Goal: Task Accomplishment & Management: Use online tool/utility

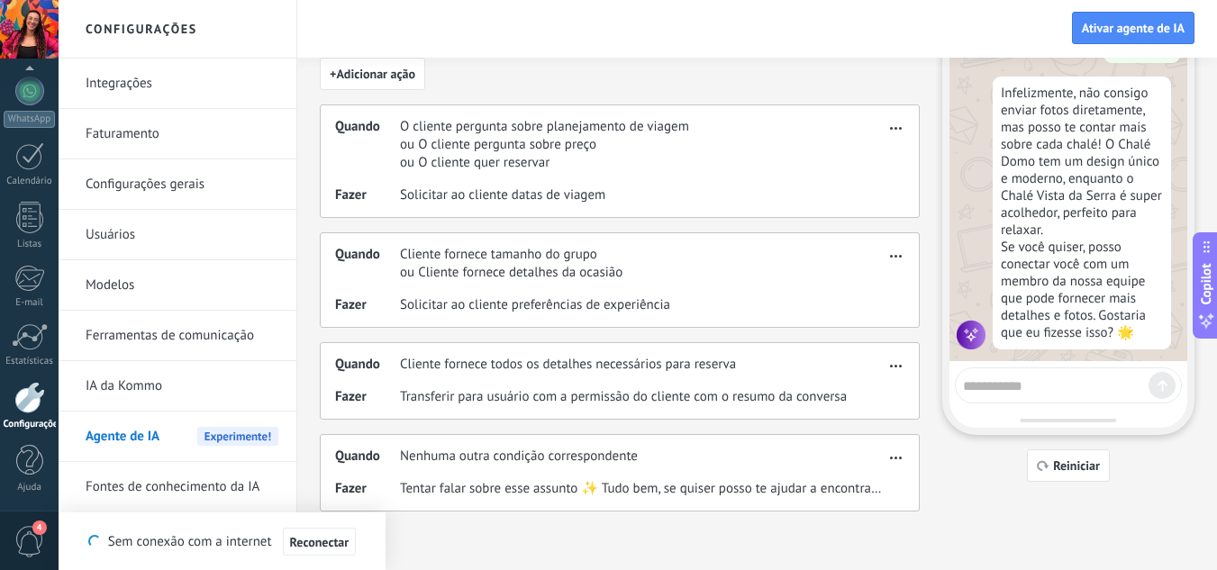
click at [1092, 394] on textarea at bounding box center [1056, 383] width 186 height 23
type textarea "**********"
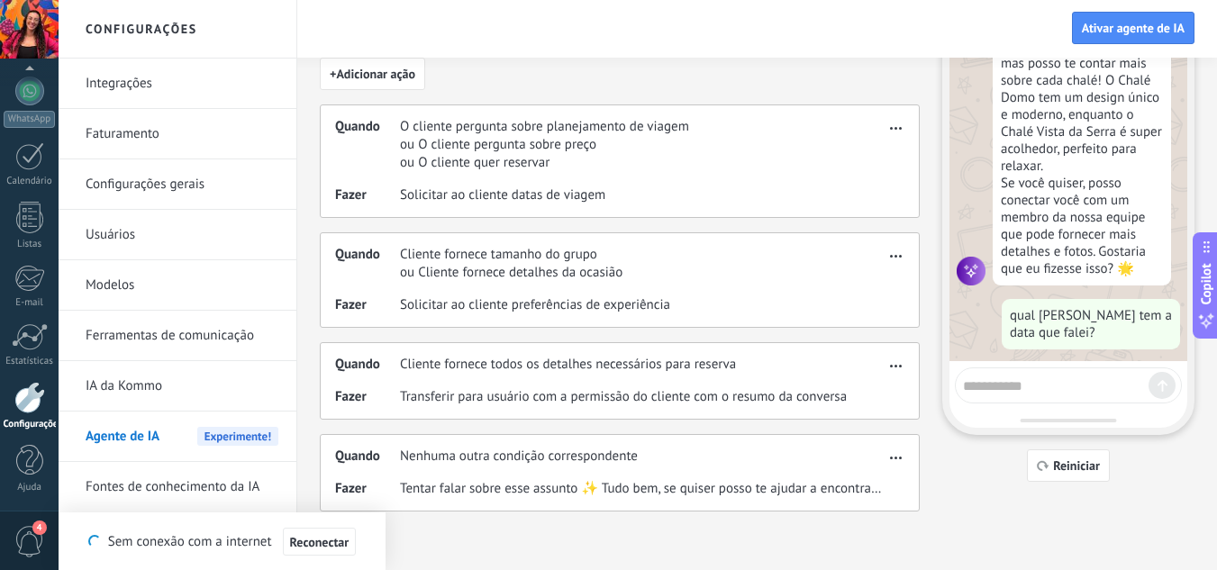
scroll to position [951, 0]
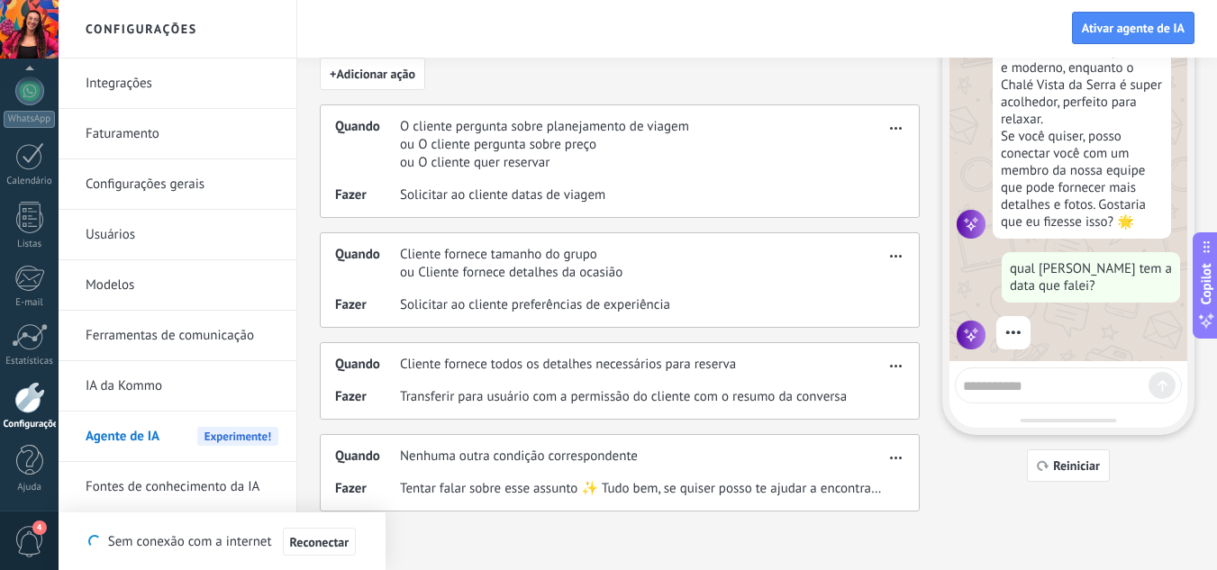
click at [894, 129] on span "button" at bounding box center [896, 125] width 12 height 13
click at [637, 188] on div "Fazer Solicitar ao cliente datas de viagem" at bounding box center [609, 195] width 549 height 18
click at [477, 174] on div "Quando O cliente pergunta sobre planejamento de viagem ou O cliente pergunta so…" at bounding box center [620, 161] width 600 height 114
click at [498, 195] on span "Solicitar ao cliente datas de viagem" at bounding box center [502, 195] width 205 height 18
click at [623, 289] on div "Quando Cliente fornece tamanho do grupo ou Cliente fornece detalhes da ocasião …" at bounding box center [620, 279] width 600 height 95
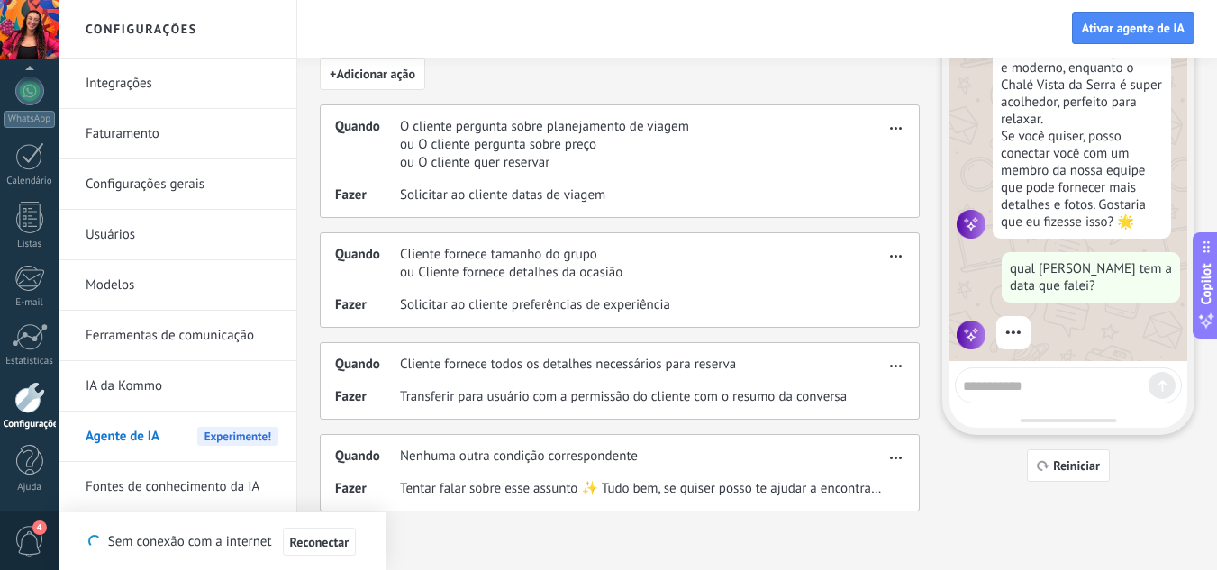
click at [884, 264] on div "Quando Cliente fornece tamanho do grupo ou Cliente fornece detalhes da ocasião" at bounding box center [609, 264] width 549 height 36
click at [896, 259] on button "button" at bounding box center [896, 253] width 21 height 22
click at [862, 286] on span "Editar" at bounding box center [868, 283] width 34 height 18
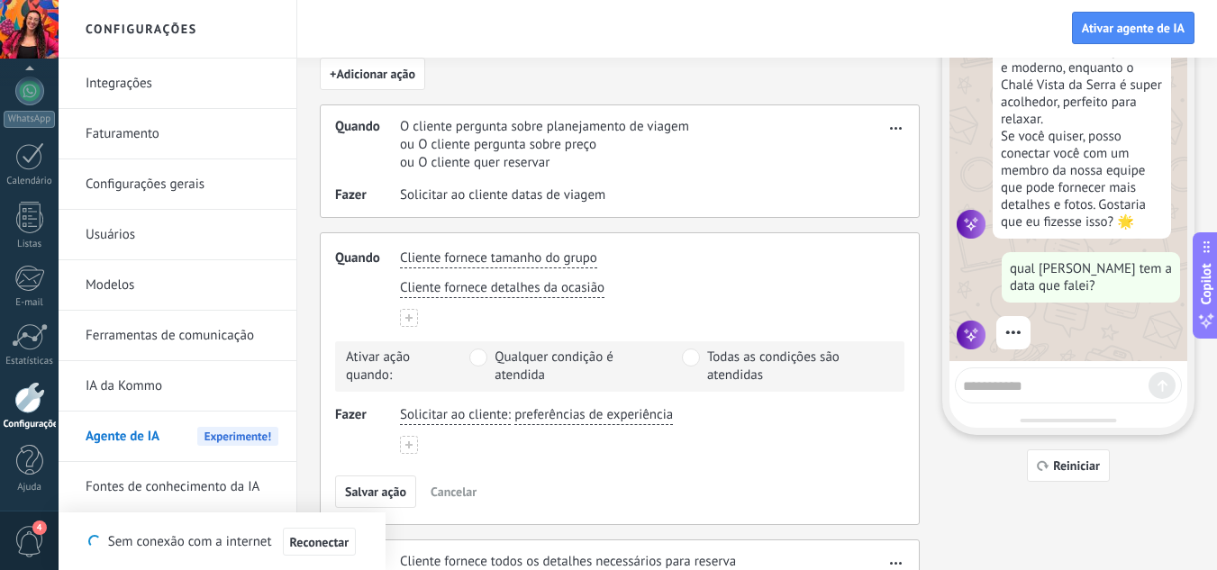
scroll to position [136, 0]
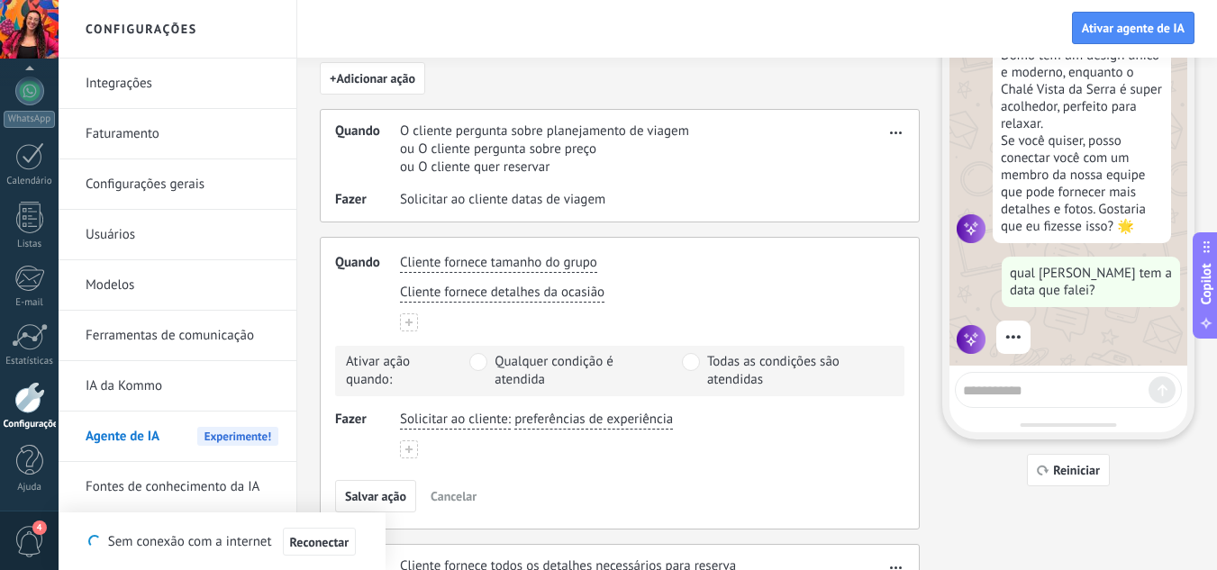
click at [413, 323] on button at bounding box center [409, 322] width 18 height 18
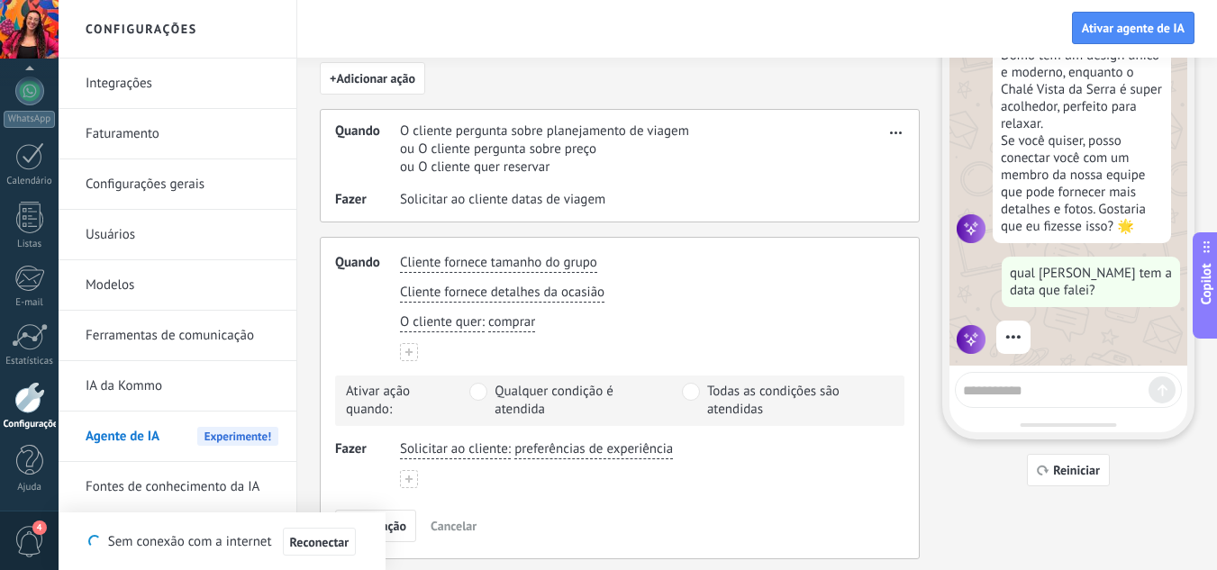
scroll to position [144, 0]
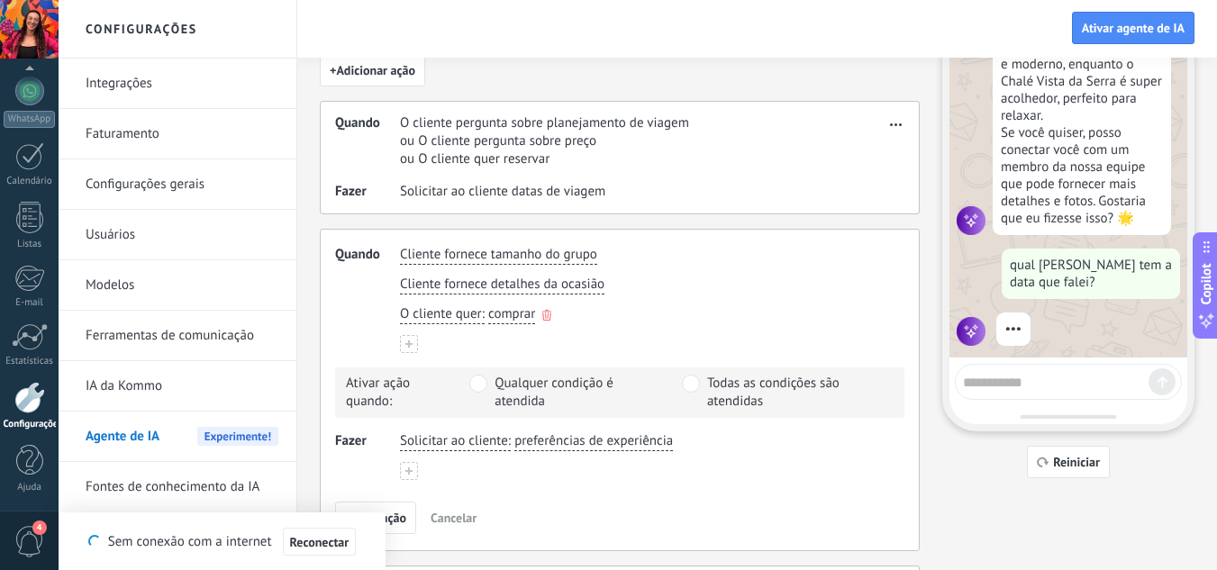
click at [547, 312] on use "button" at bounding box center [546, 315] width 9 height 11
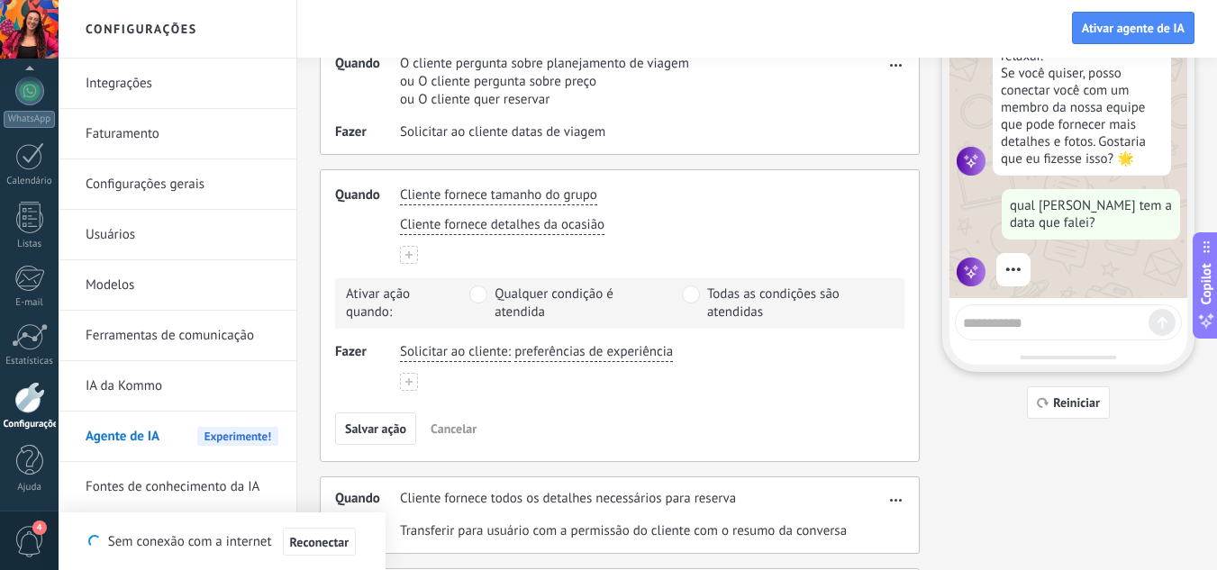
scroll to position [234, 0]
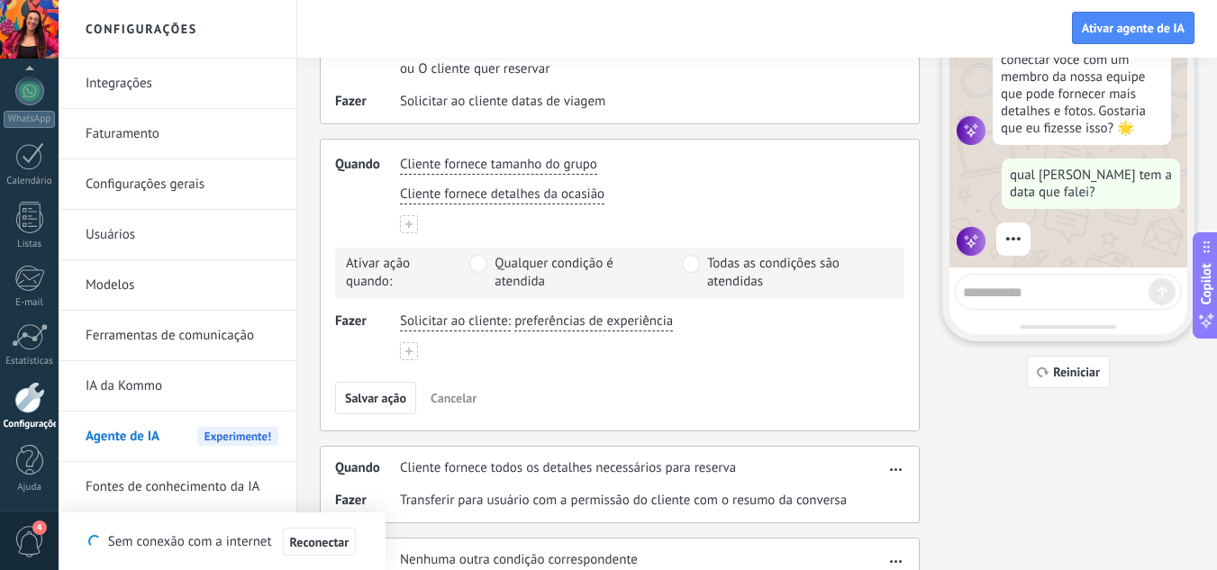
click at [544, 313] on span "preferências de experiência" at bounding box center [593, 322] width 159 height 18
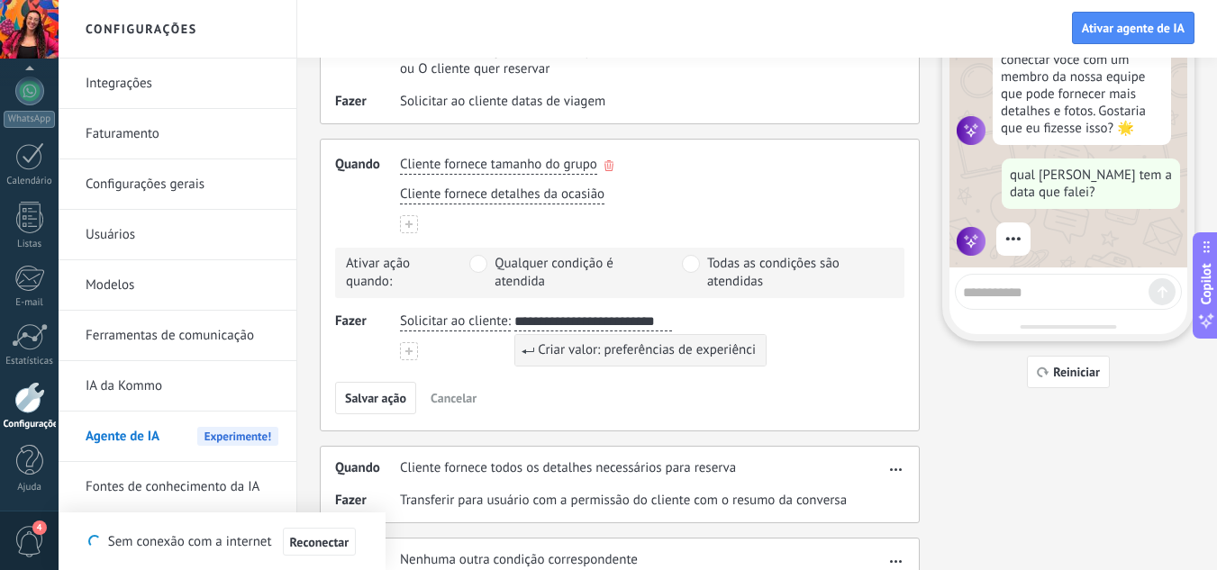
type input "**********"
click at [555, 168] on span "Cliente fornece tamanho do grupo" at bounding box center [498, 165] width 197 height 18
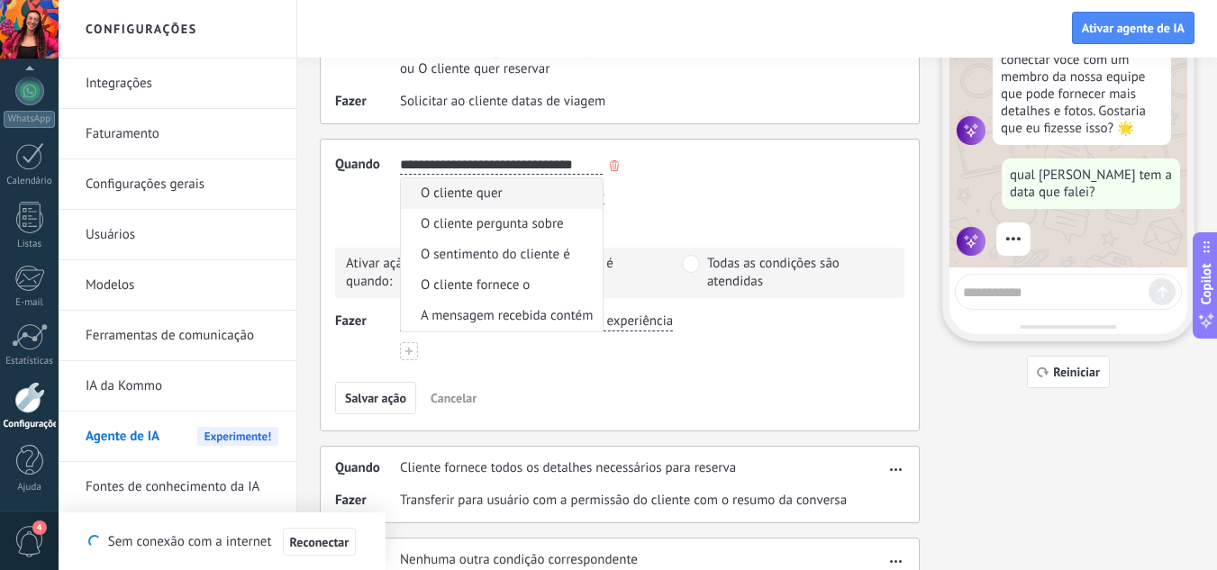
click at [567, 168] on input "**********" at bounding box center [501, 165] width 203 height 18
click at [813, 132] on div "**********" at bounding box center [620, 289] width 600 height 651
